Goal: Task Accomplishment & Management: Complete application form

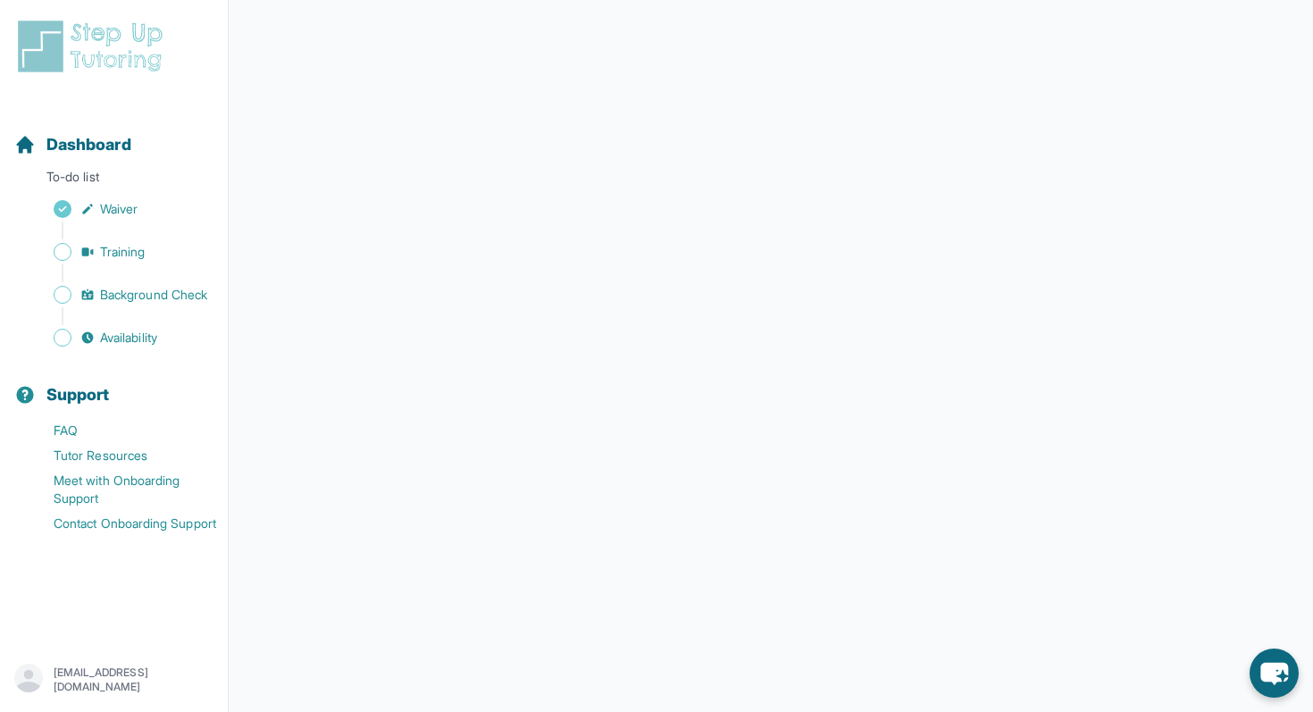
scroll to position [238, 0]
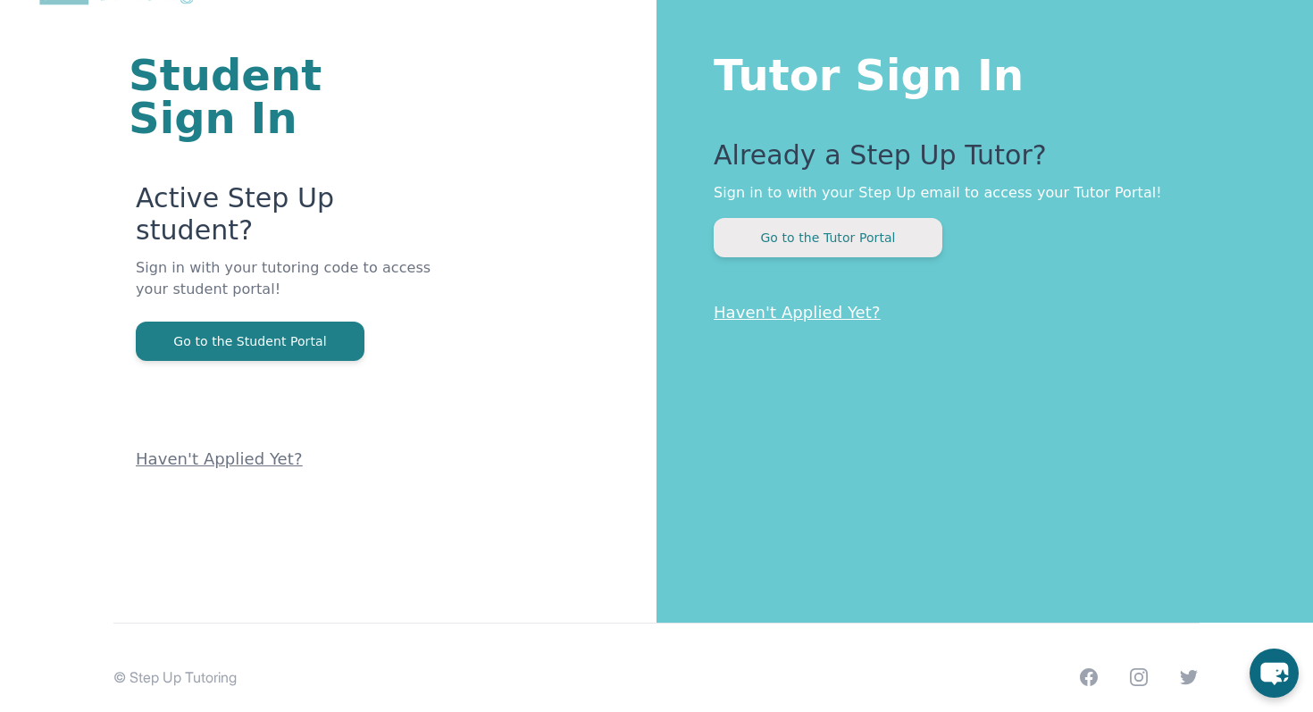
scroll to position [108, 0]
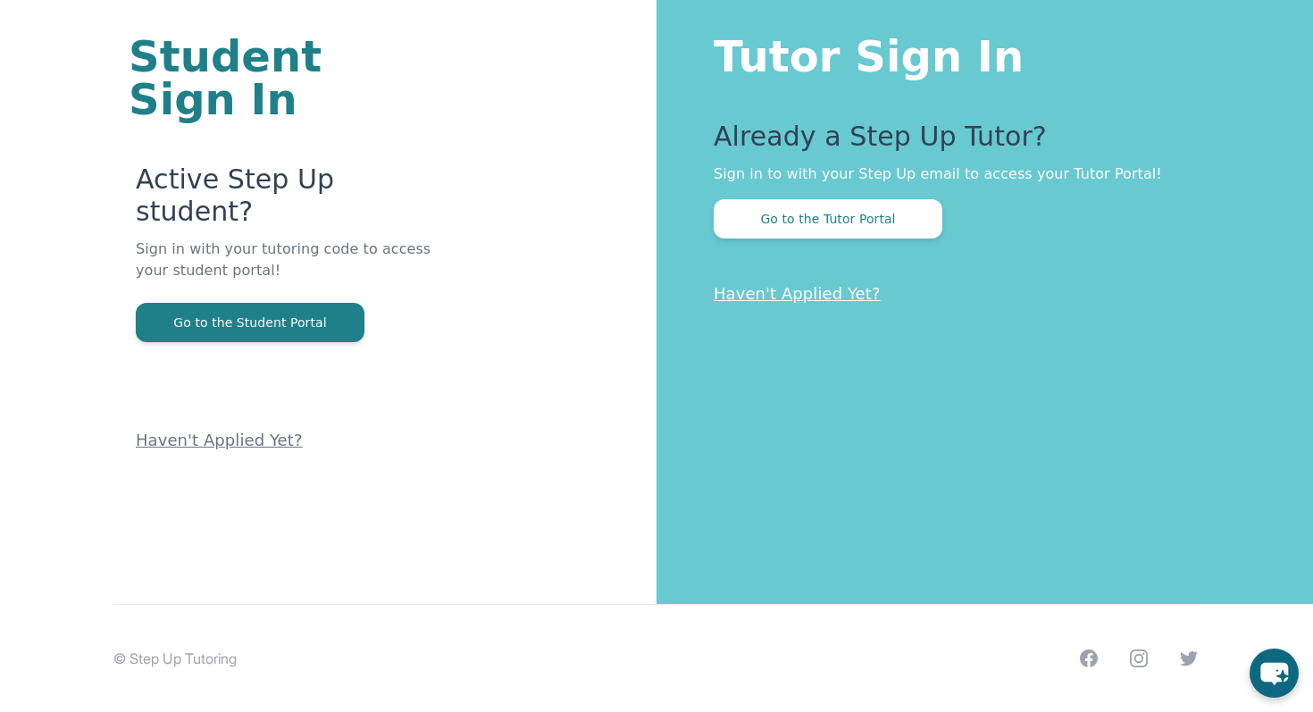
click at [871, 239] on div "Tutor Sign In Already a Step Up Tutor? Sign in to with your Step Up email to ac…" at bounding box center [985, 248] width 657 height 712
click at [863, 228] on button "Go to the Tutor Portal" at bounding box center [828, 218] width 229 height 39
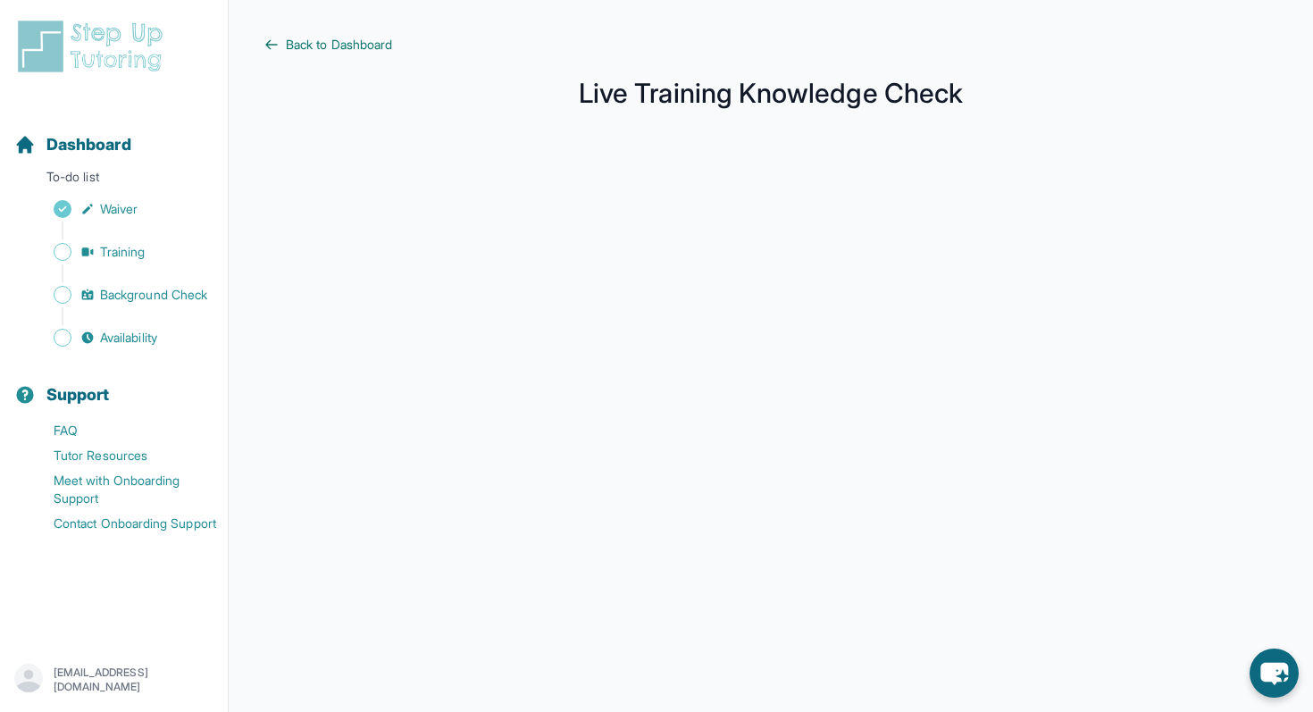
click at [291, 53] on span "Back to Dashboard" at bounding box center [339, 45] width 106 height 18
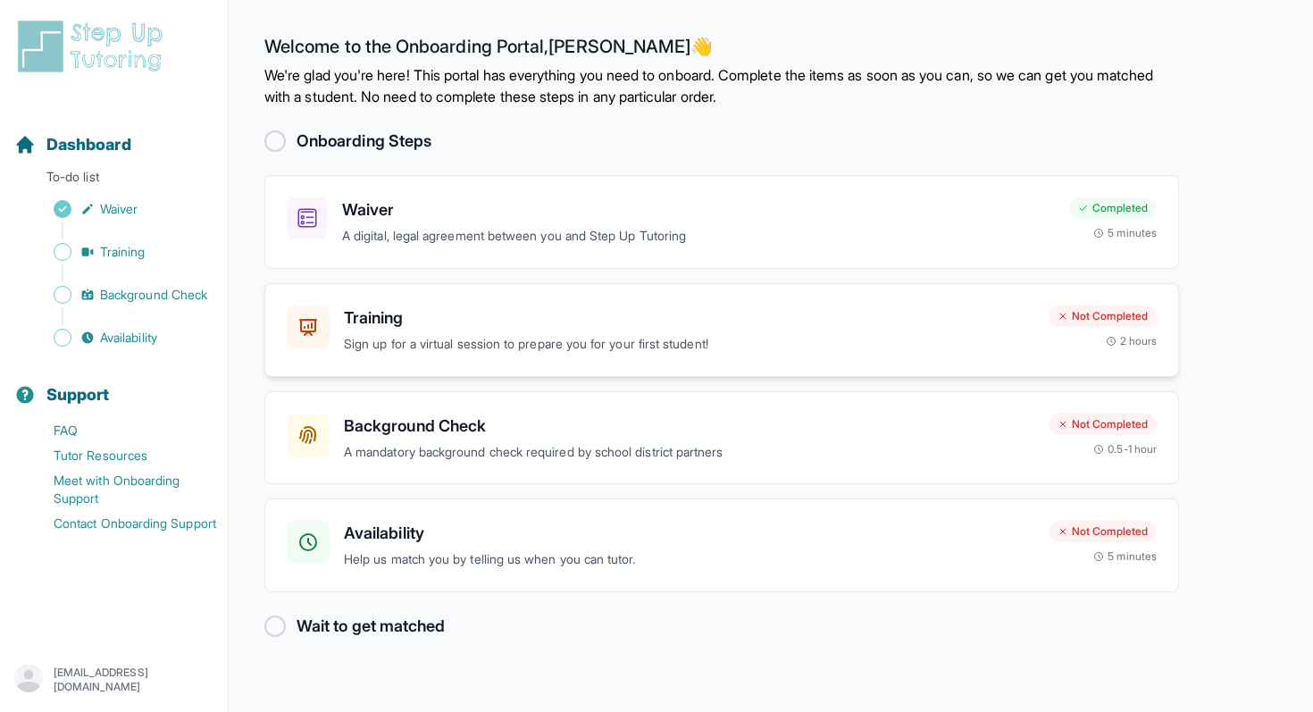
click at [429, 325] on h3 "Training" at bounding box center [689, 317] width 690 height 25
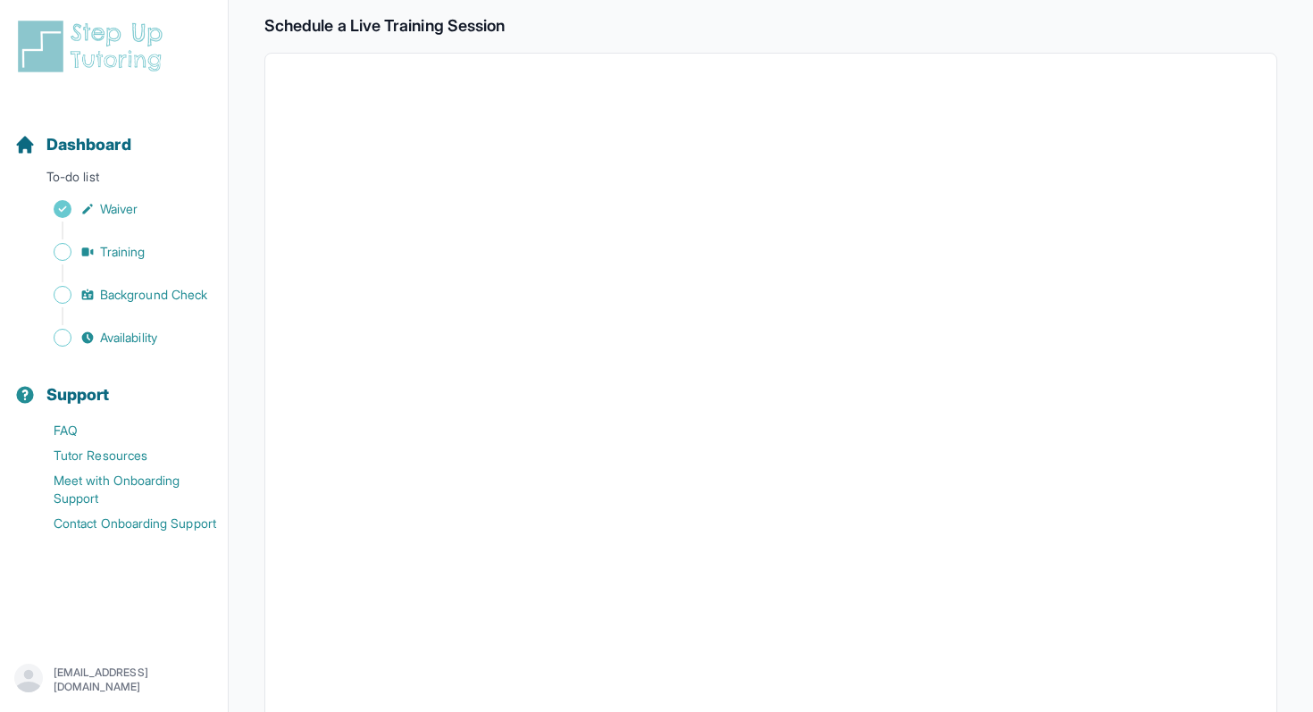
scroll to position [546, 0]
click at [130, 256] on span "Training" at bounding box center [123, 252] width 46 height 18
click at [97, 252] on link "Training" at bounding box center [120, 251] width 213 height 25
click at [58, 252] on span "Sidebar" at bounding box center [63, 252] width 18 height 18
click at [77, 214] on link "Waiver" at bounding box center [120, 209] width 213 height 25
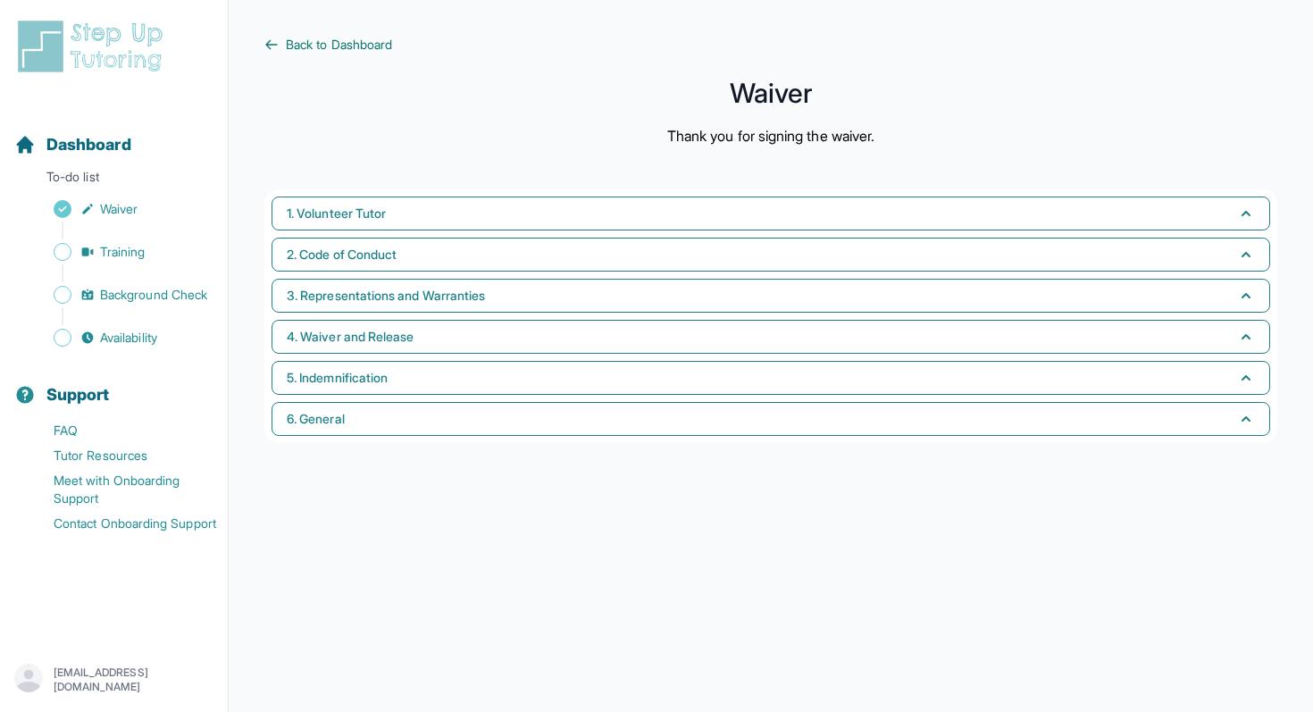
click at [284, 46] on link "Back to Dashboard" at bounding box center [770, 45] width 1013 height 18
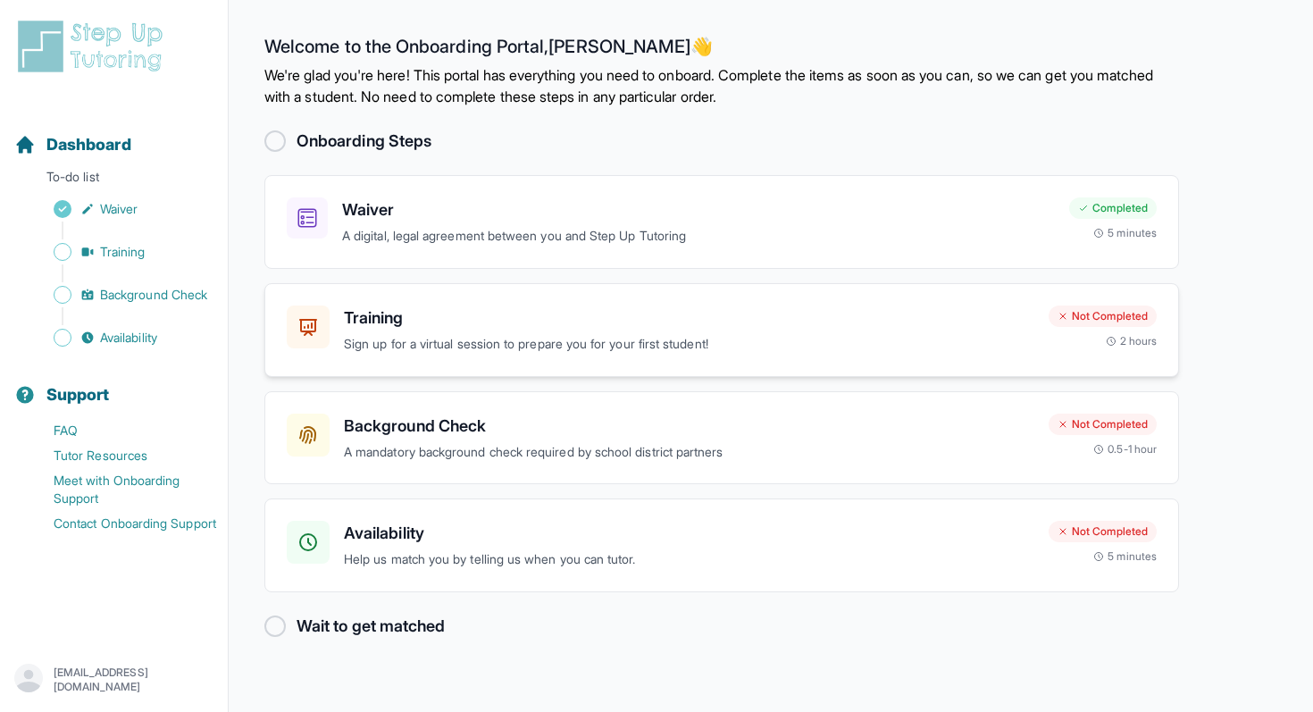
click at [466, 321] on h3 "Training" at bounding box center [689, 317] width 690 height 25
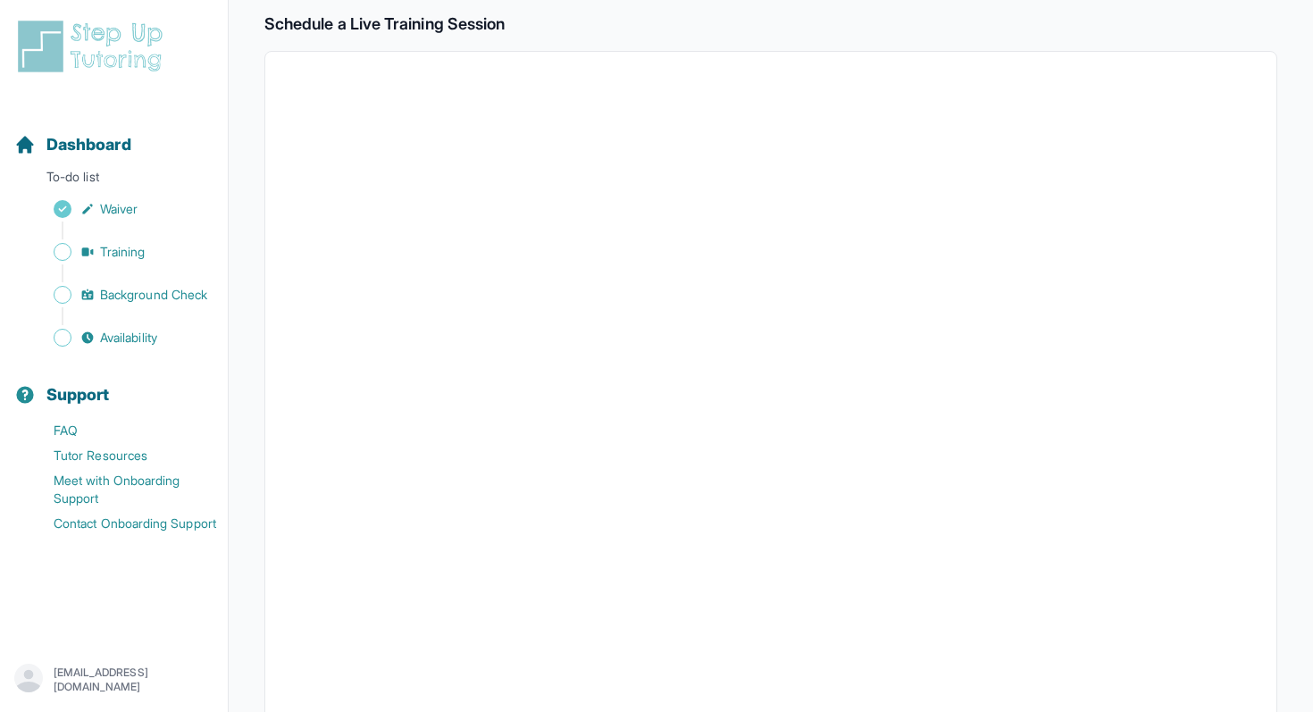
scroll to position [436, 0]
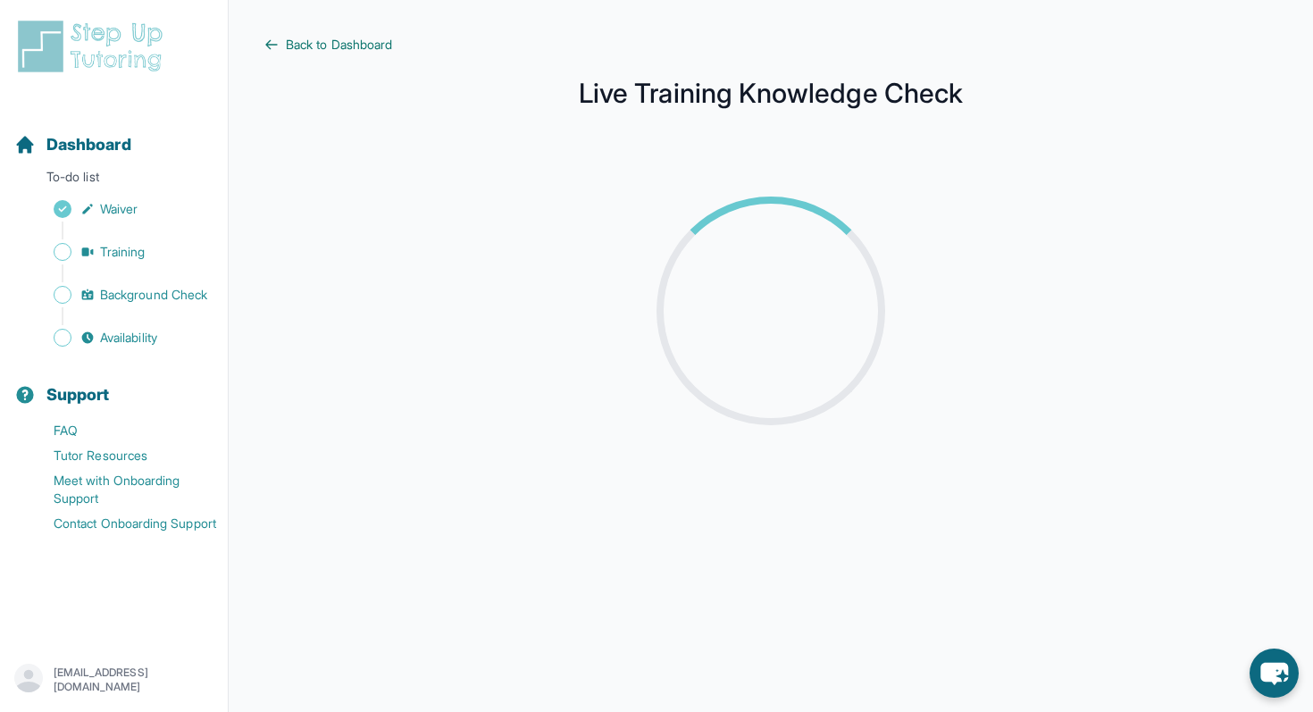
click at [342, 47] on span "Back to Dashboard" at bounding box center [339, 45] width 106 height 18
click at [331, 40] on span "Back to Dashboard" at bounding box center [339, 45] width 106 height 18
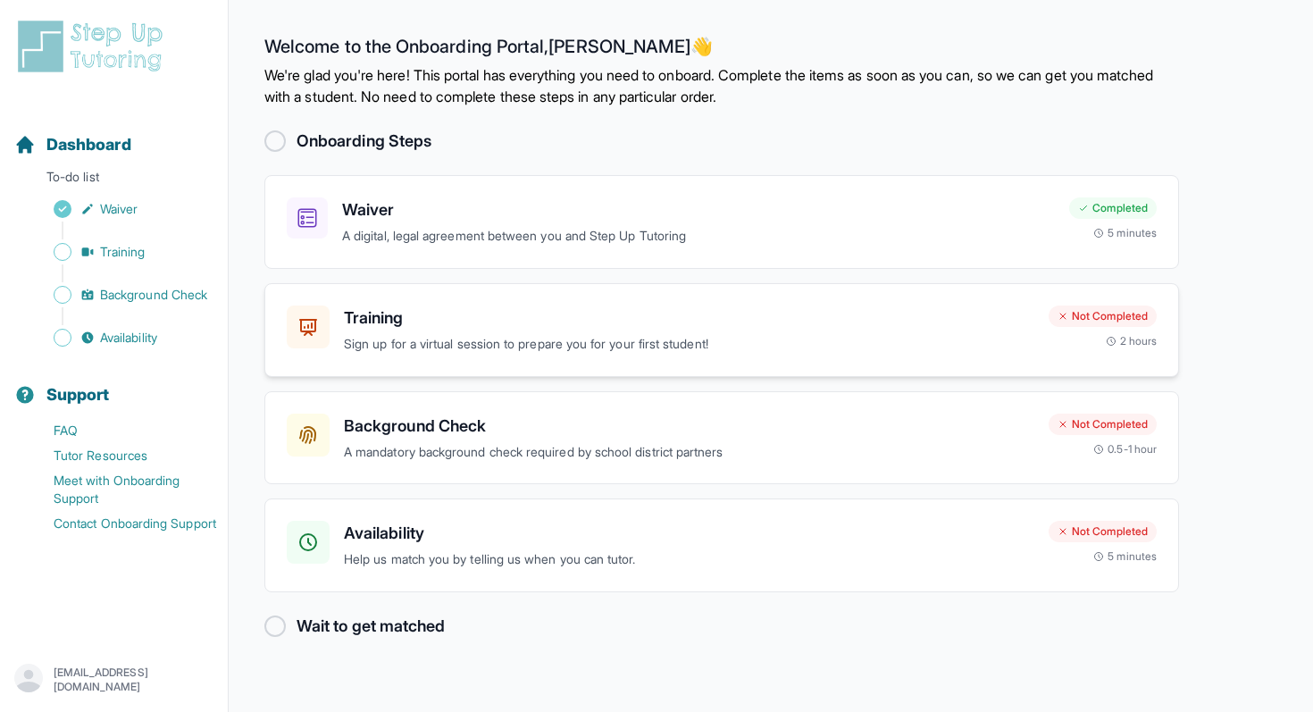
click at [520, 314] on h3 "Training" at bounding box center [689, 317] width 690 height 25
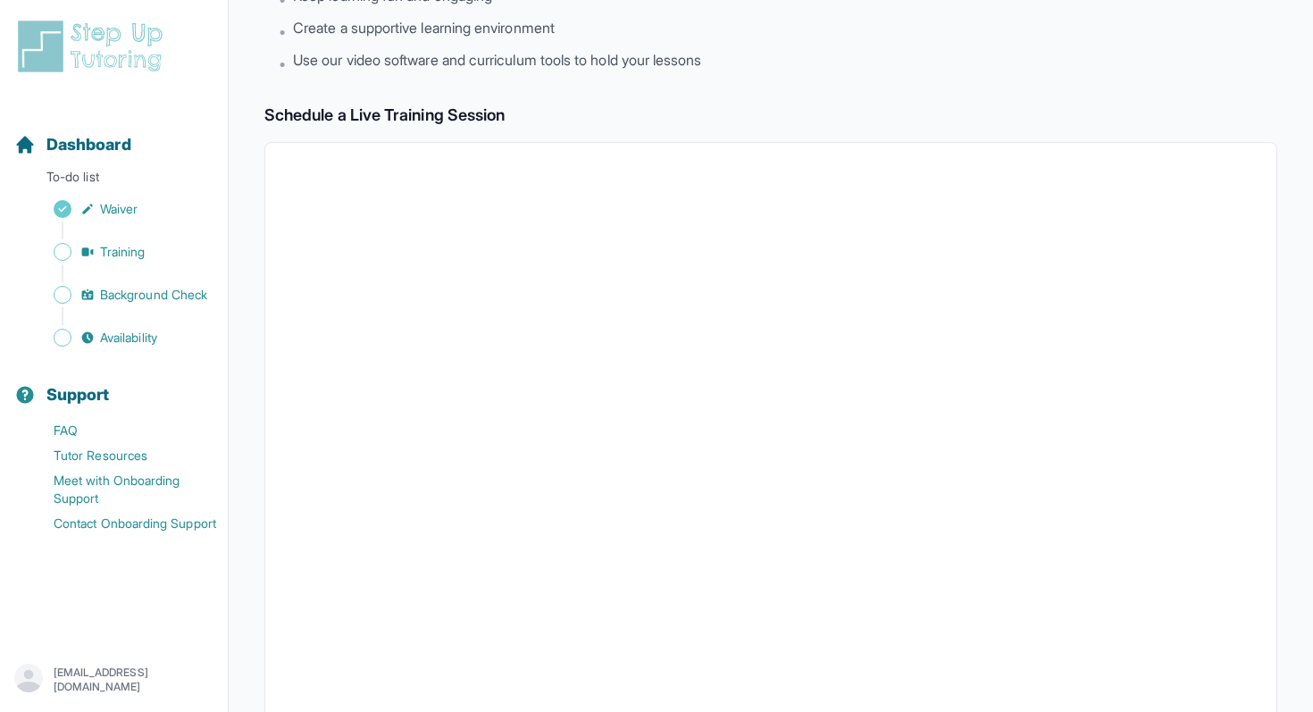
scroll to position [161, 0]
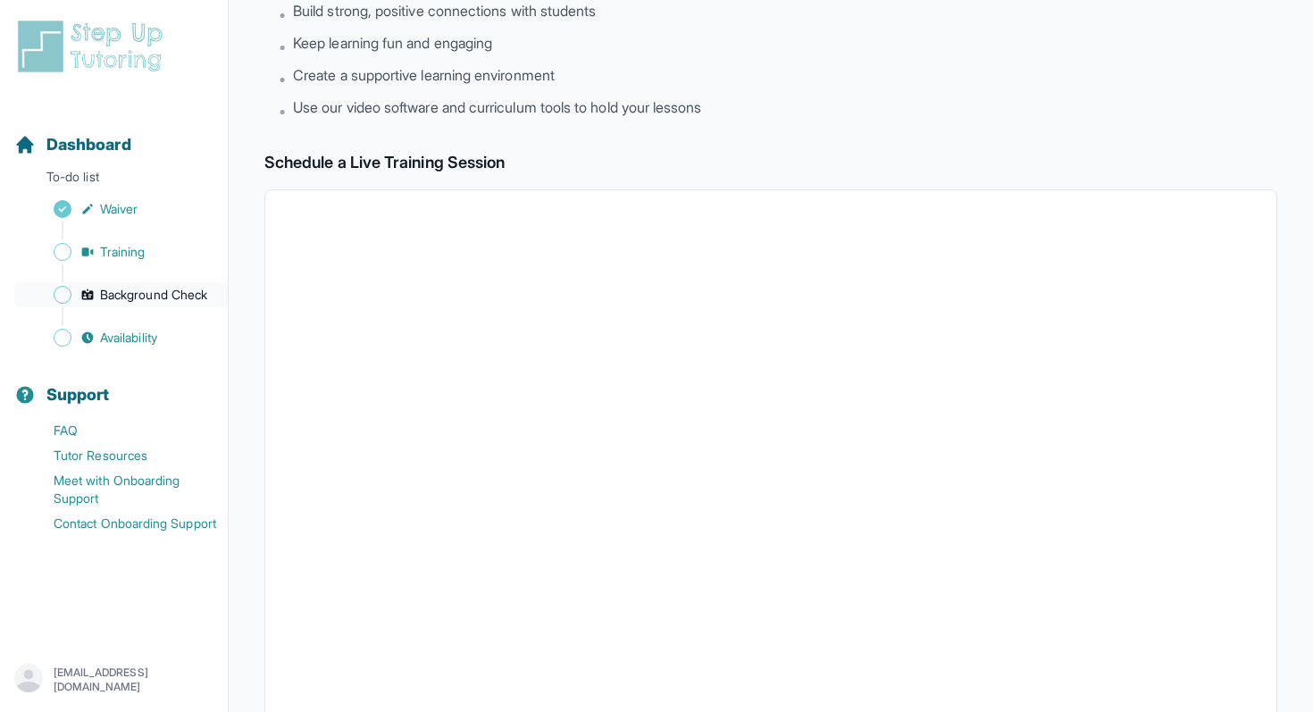
click at [129, 297] on span "Background Check" at bounding box center [153, 295] width 107 height 18
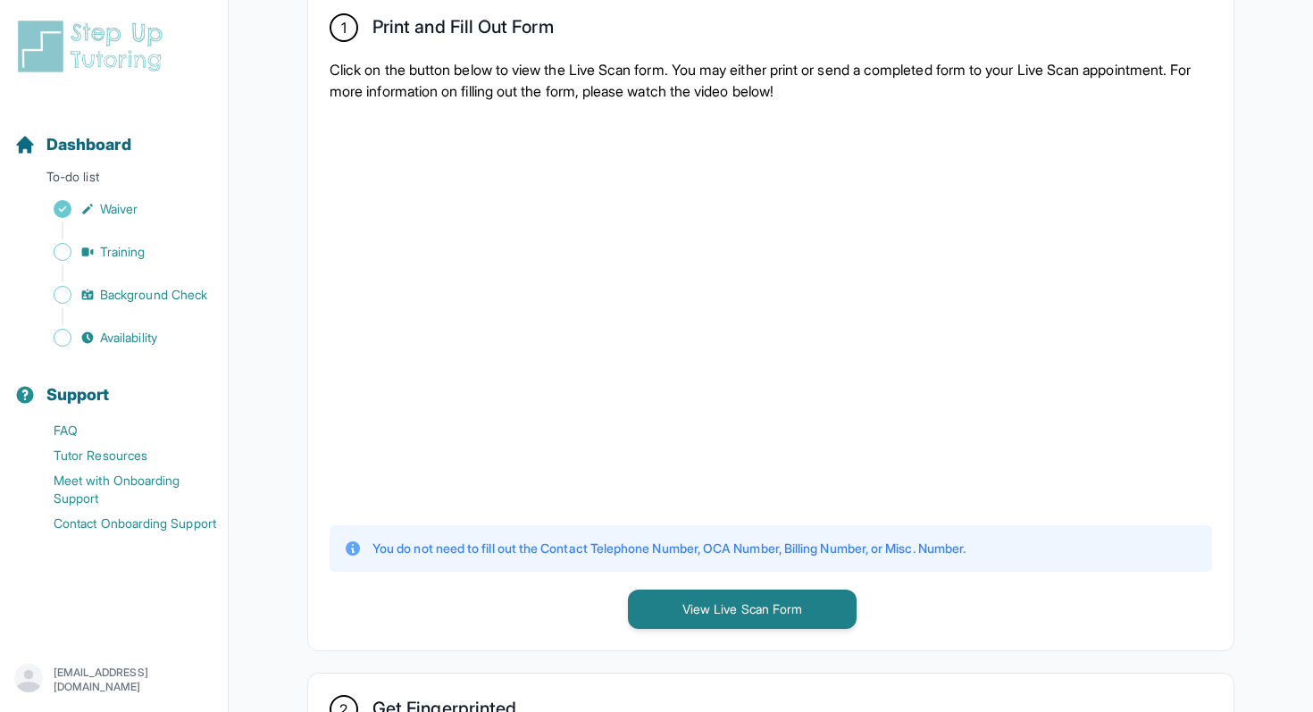
scroll to position [761, 0]
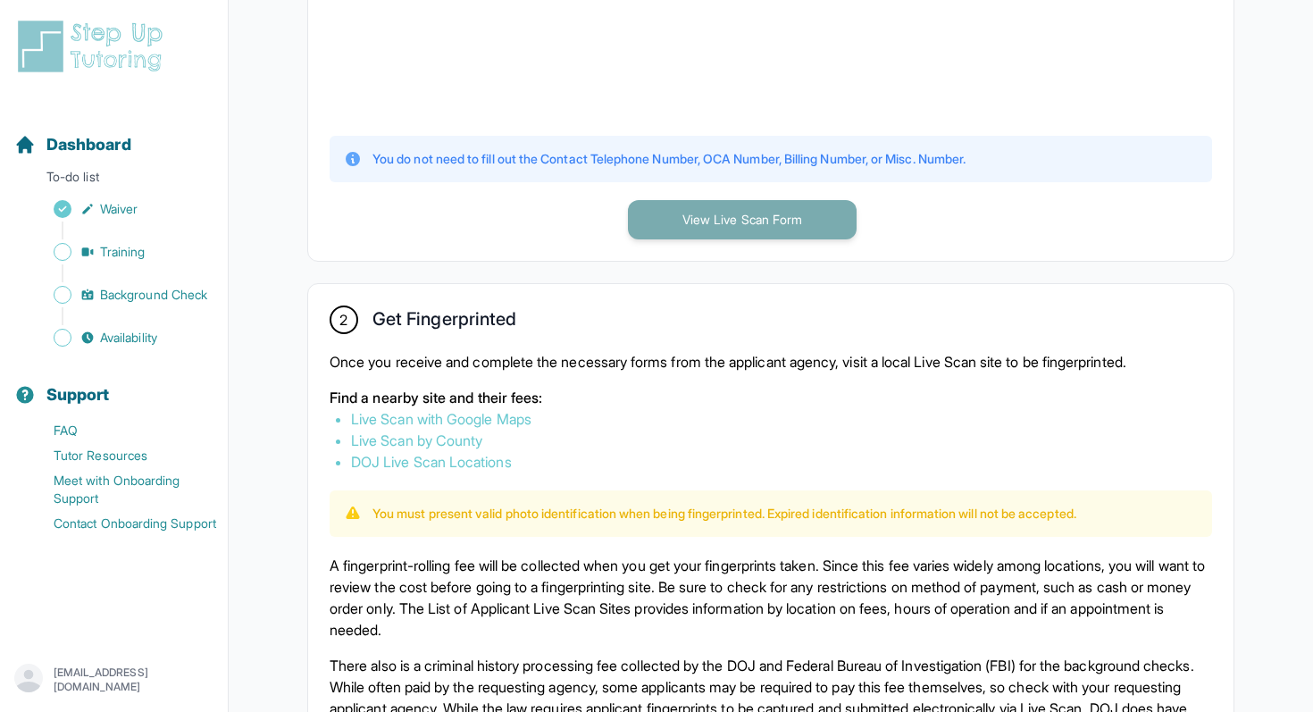
click at [753, 211] on button "View Live Scan Form" at bounding box center [742, 219] width 229 height 39
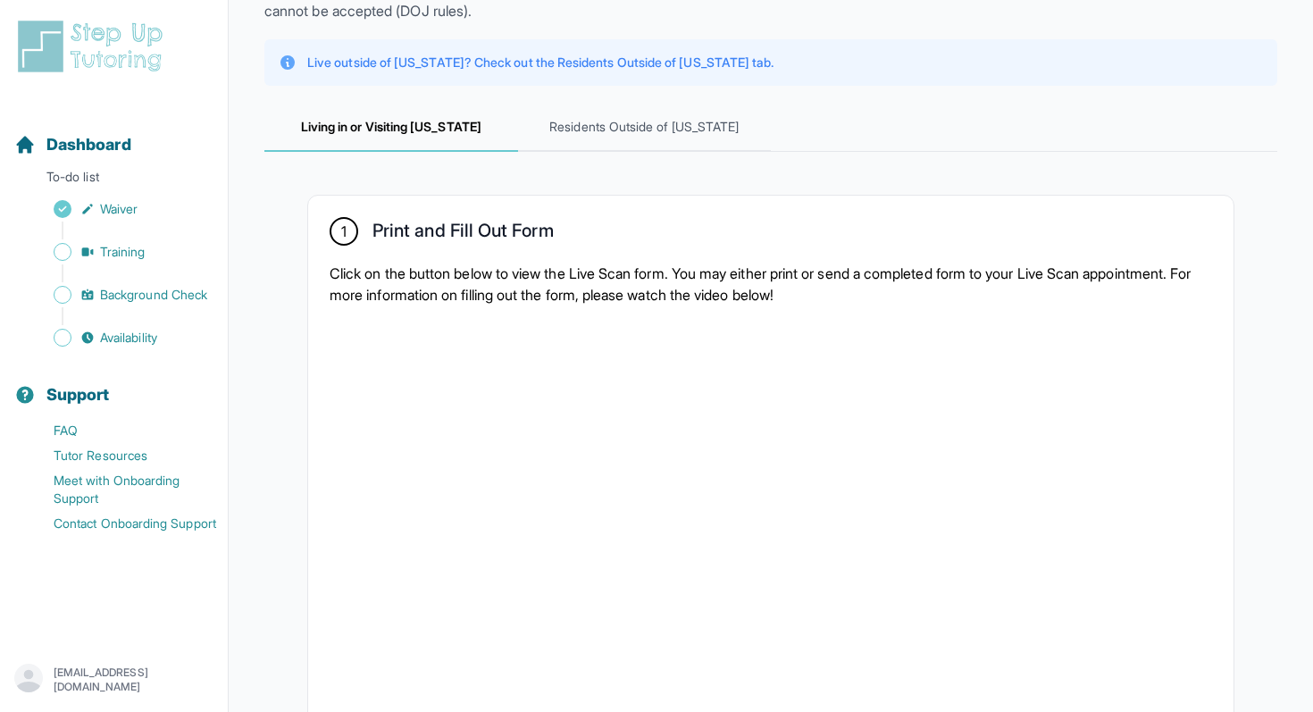
scroll to position [150, 0]
